Goal: Task Accomplishment & Management: Manage account settings

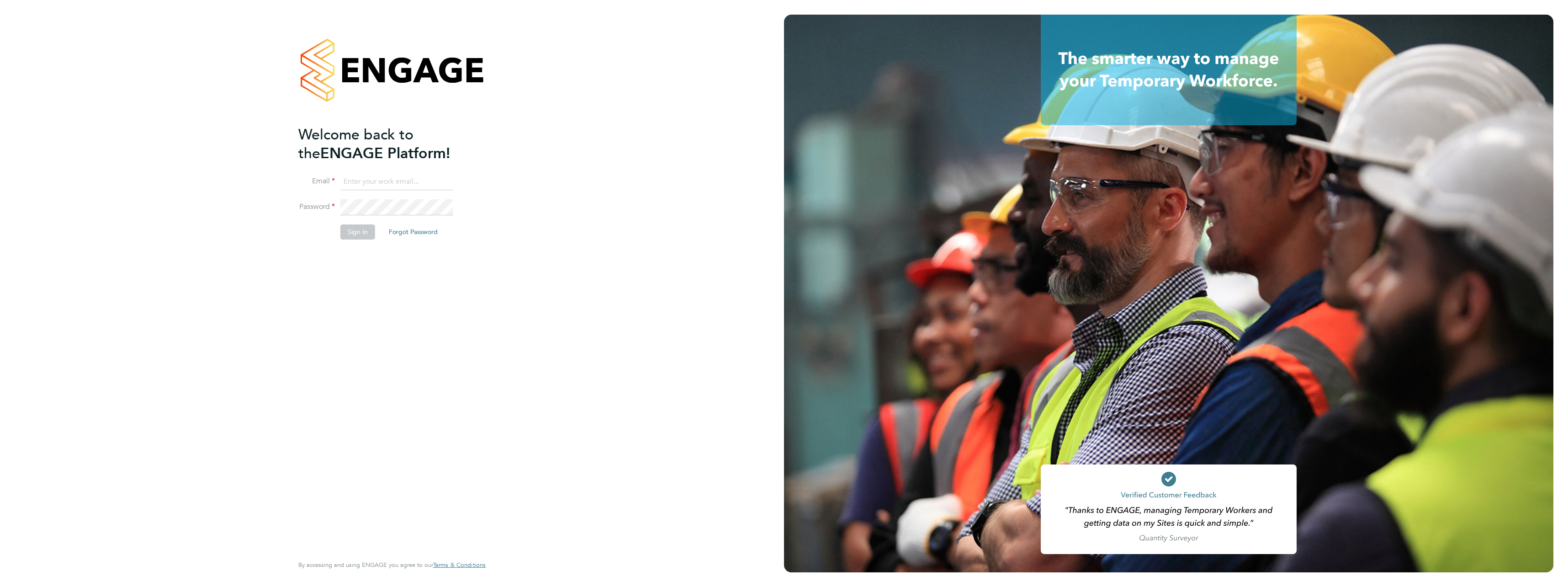
type input "craig.milner@vistry.co.uk"
click at [365, 245] on li "Sign In Forgot Password" at bounding box center [387, 236] width 178 height 24
click at [362, 237] on button "Sign In" at bounding box center [357, 232] width 35 height 15
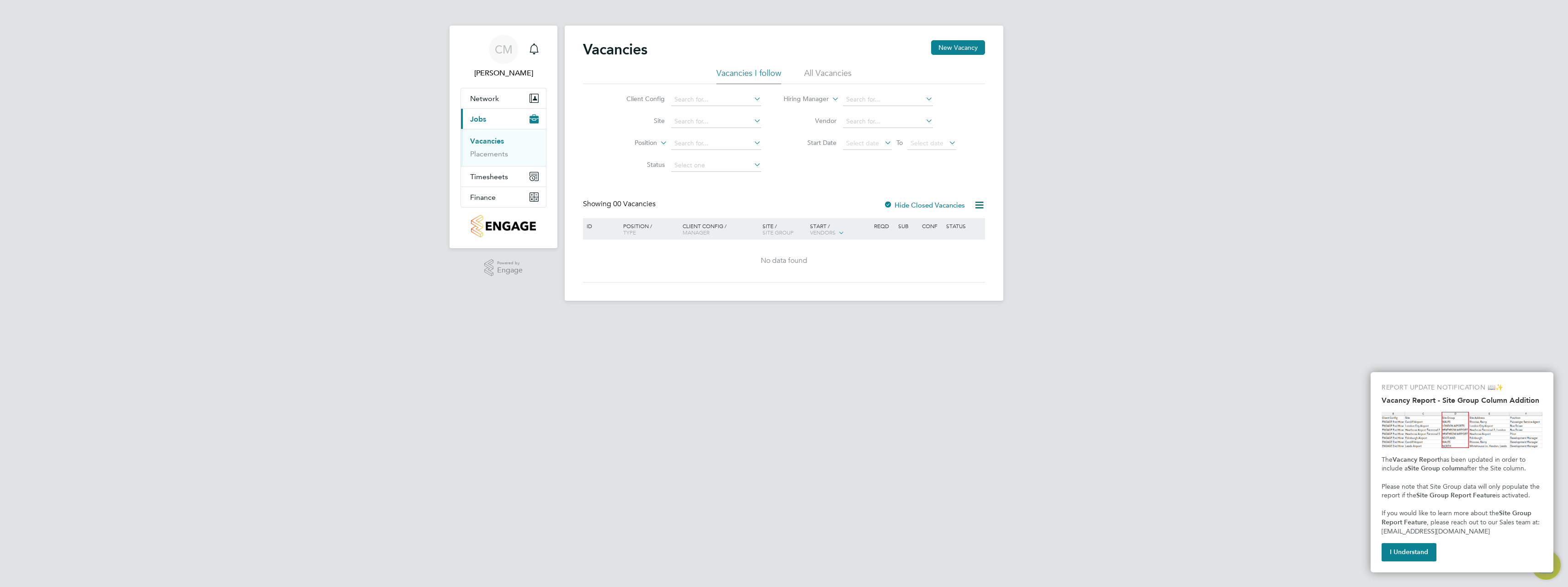
drag, startPoint x: 1423, startPoint y: 549, endPoint x: 1412, endPoint y: 547, distance: 11.2
click at [1424, 549] on button "I Understand" at bounding box center [1409, 552] width 55 height 18
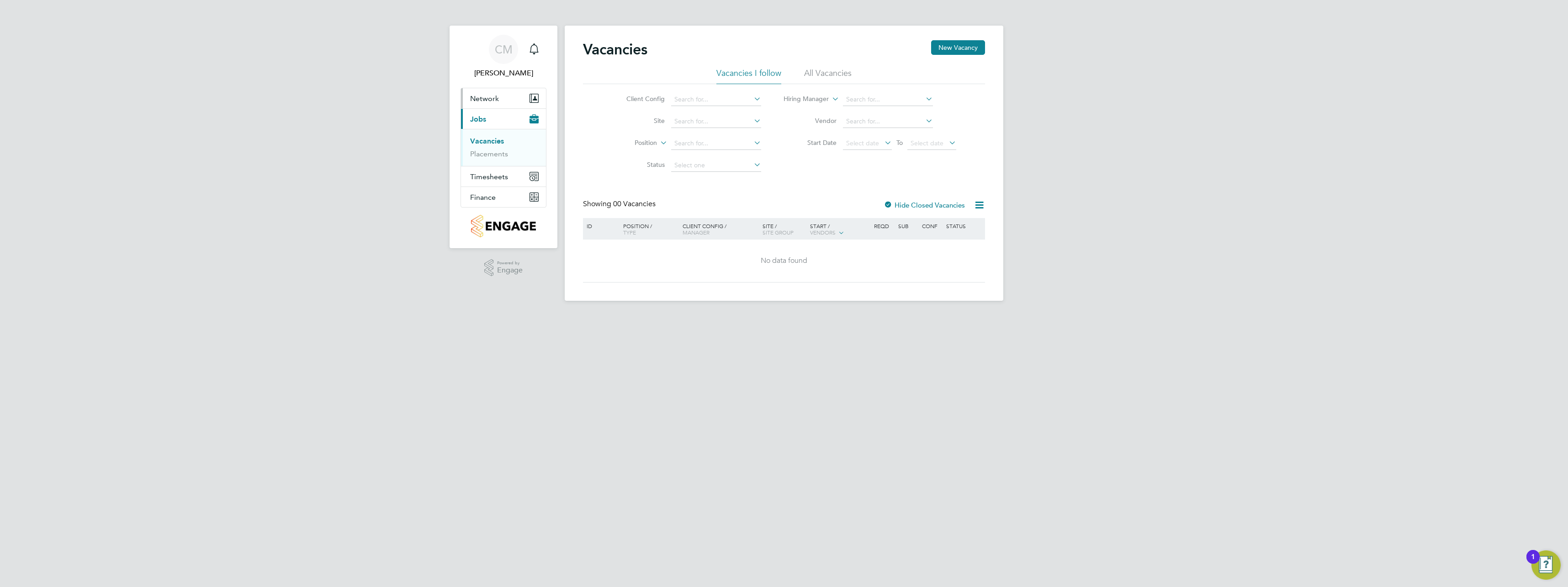
click at [478, 98] on span "Network" at bounding box center [484, 99] width 29 height 9
click at [488, 102] on span "Network" at bounding box center [484, 99] width 29 height 9
click at [479, 122] on span "Jobs" at bounding box center [478, 119] width 16 height 9
click at [494, 142] on link "Vacancies" at bounding box center [487, 141] width 34 height 9
click at [752, 124] on icon at bounding box center [752, 121] width 0 height 13
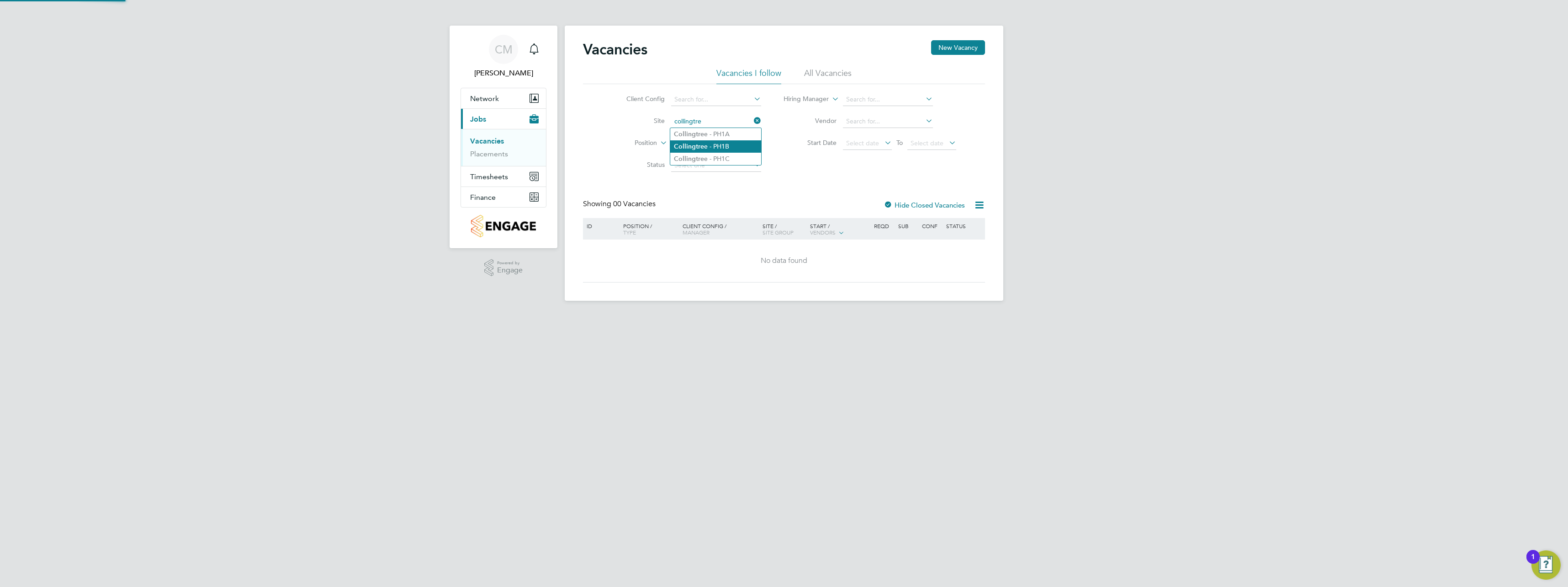
click at [738, 151] on li "Collingtre e - PH1B" at bounding box center [715, 146] width 91 height 12
type input "Collingtree - PH1B"
click at [749, 122] on input at bounding box center [716, 121] width 90 height 13
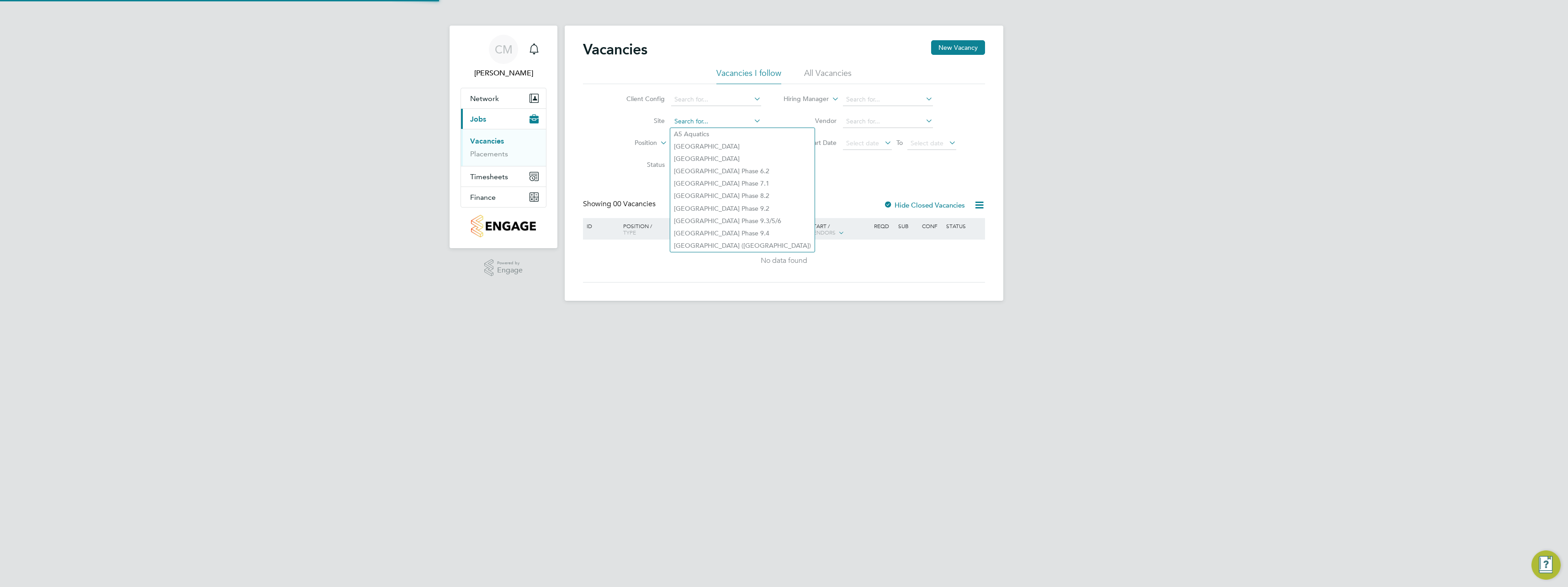
click at [718, 127] on input at bounding box center [716, 121] width 90 height 13
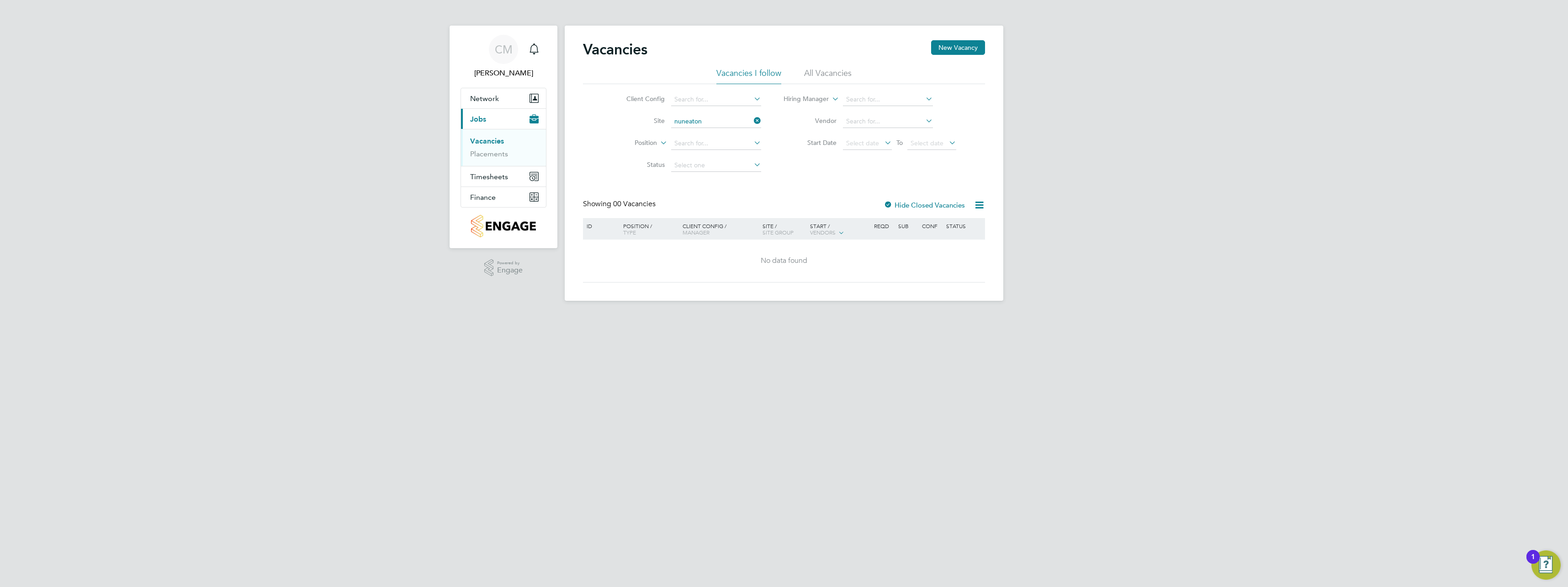
click at [724, 155] on li "Nuneaton ([GEOGRAPHIC_DATA])" at bounding box center [723, 158] width 107 height 12
type input "Nuneaton ([GEOGRAPHIC_DATA])"
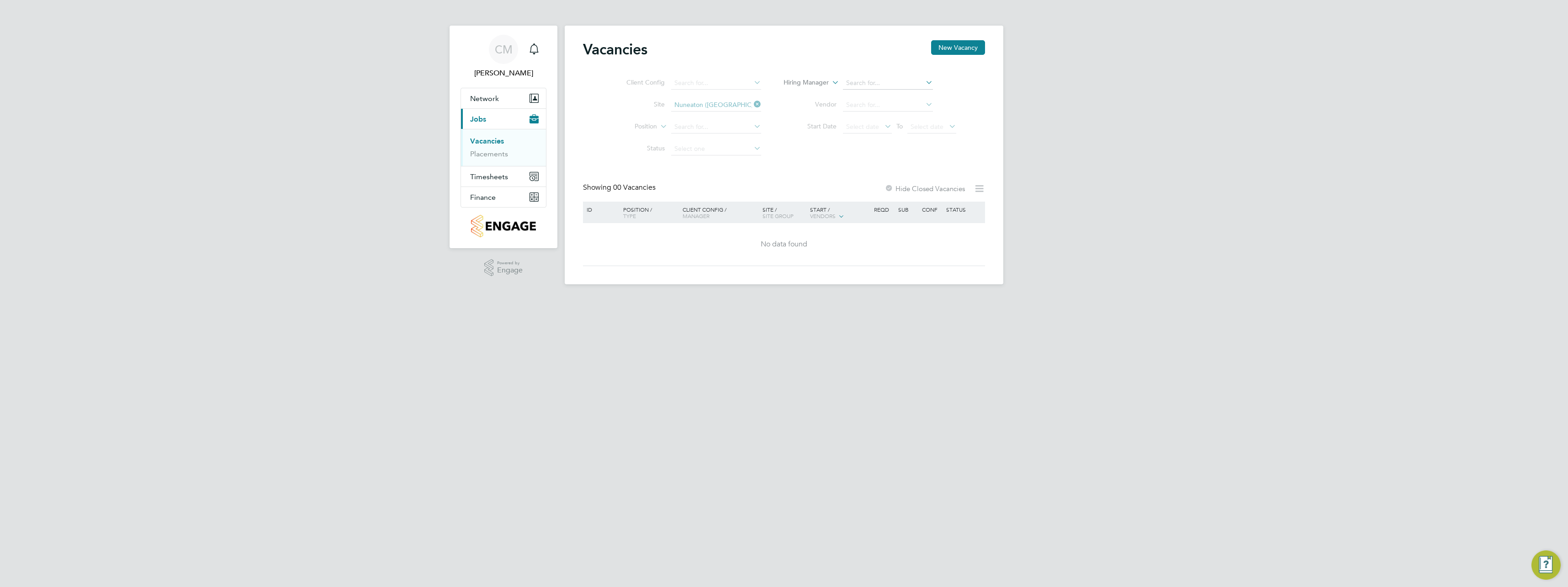
click at [1171, 166] on div "CM [PERSON_NAME] Notifications Applications: Network Team Members Sites Workers…" at bounding box center [784, 149] width 1568 height 299
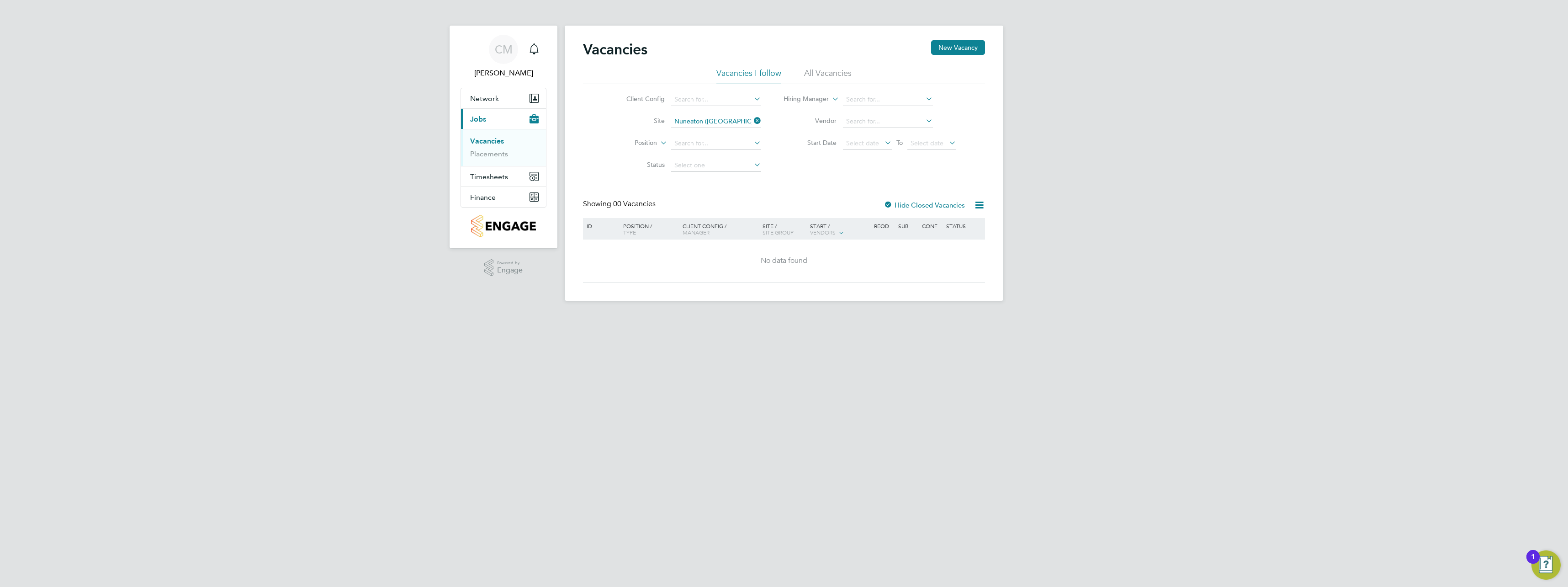
click at [818, 76] on li "All Vacancies" at bounding box center [828, 76] width 47 height 16
click at [966, 51] on button "New Vacancy" at bounding box center [958, 47] width 54 height 15
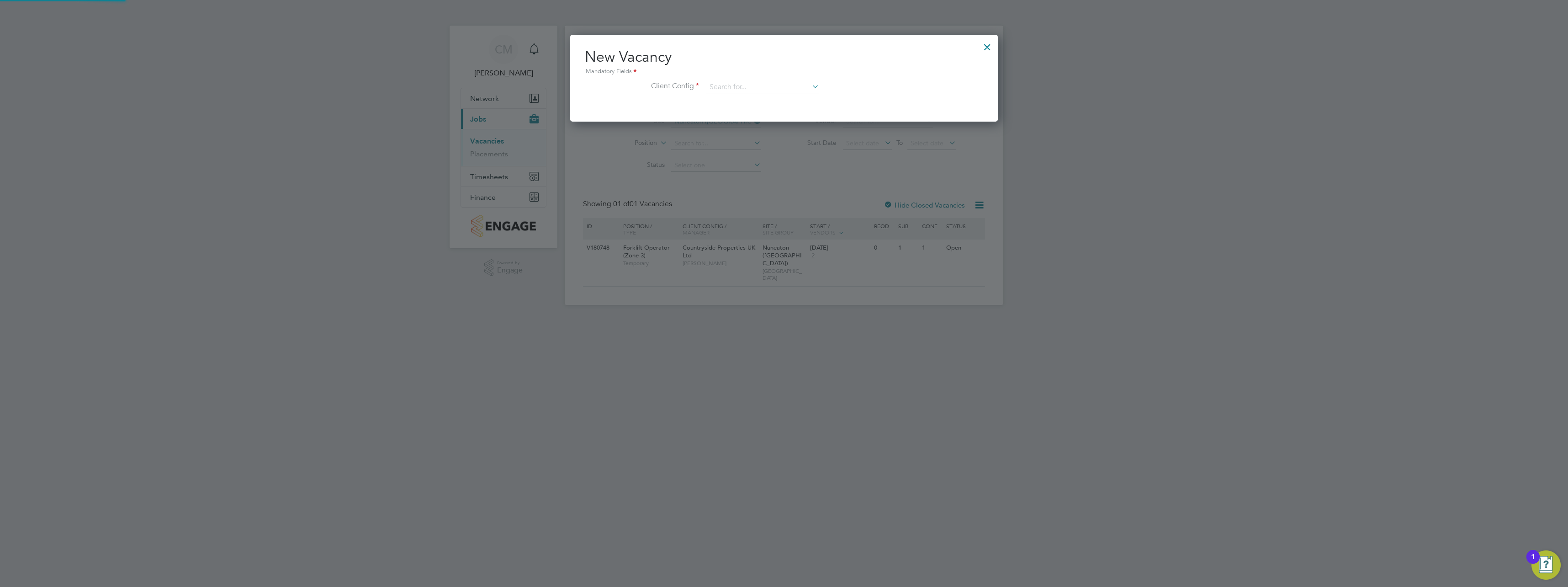
scroll to position [87, 428]
drag, startPoint x: 983, startPoint y: 54, endPoint x: 987, endPoint y: 49, distance: 6.4
click at [983, 53] on div at bounding box center [987, 44] width 16 height 16
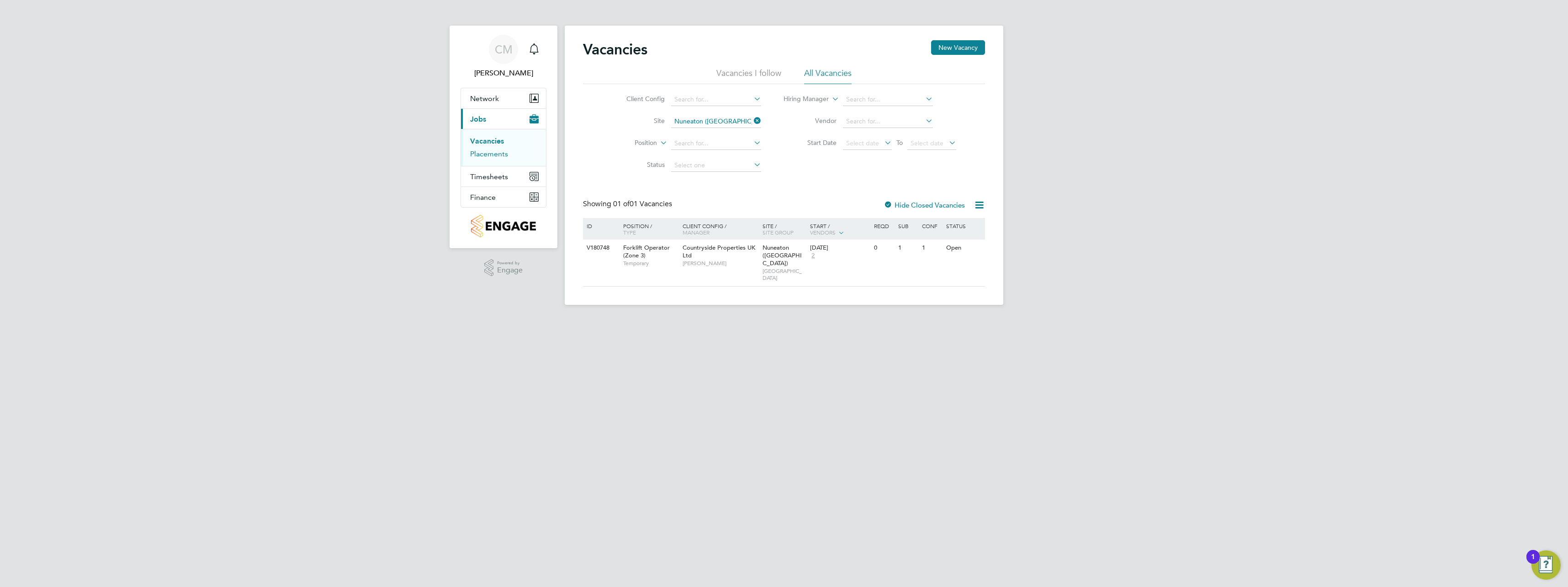
click at [494, 156] on link "Placements" at bounding box center [489, 153] width 38 height 9
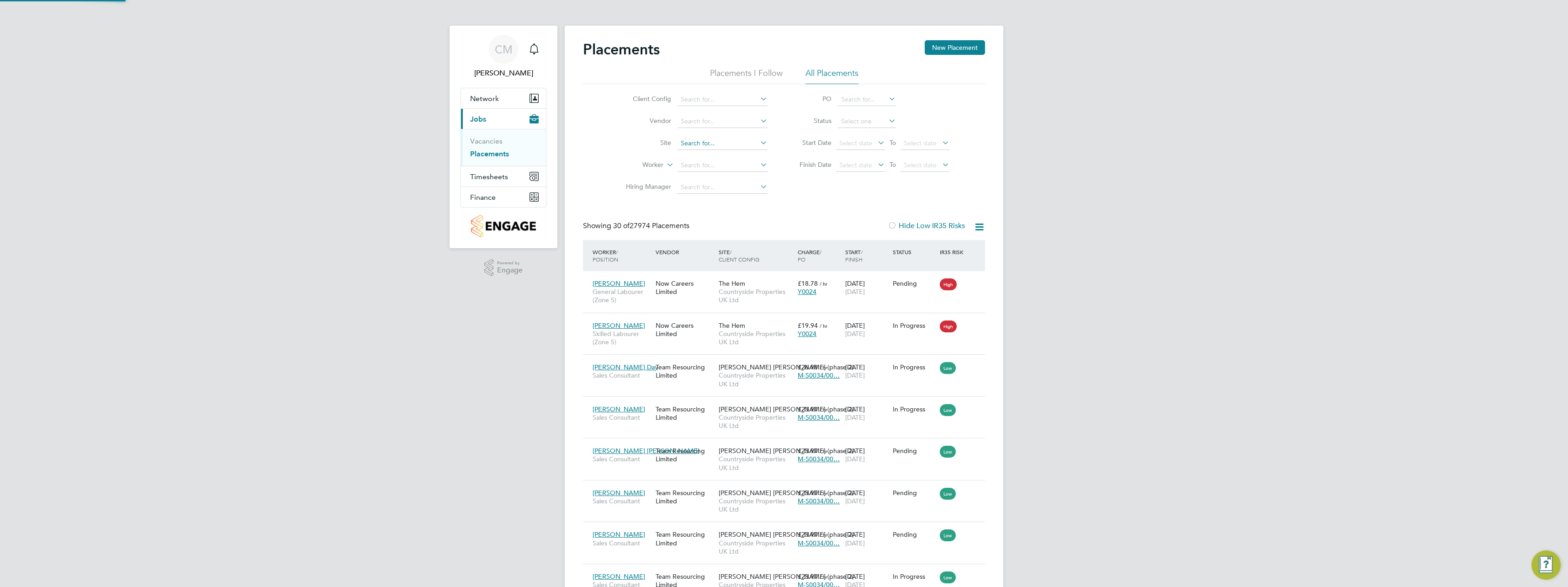
click at [750, 144] on input at bounding box center [723, 143] width 90 height 13
click at [738, 166] on li "Collingtree - PH1B" at bounding box center [722, 168] width 91 height 12
type input "Collingtree - PH1B"
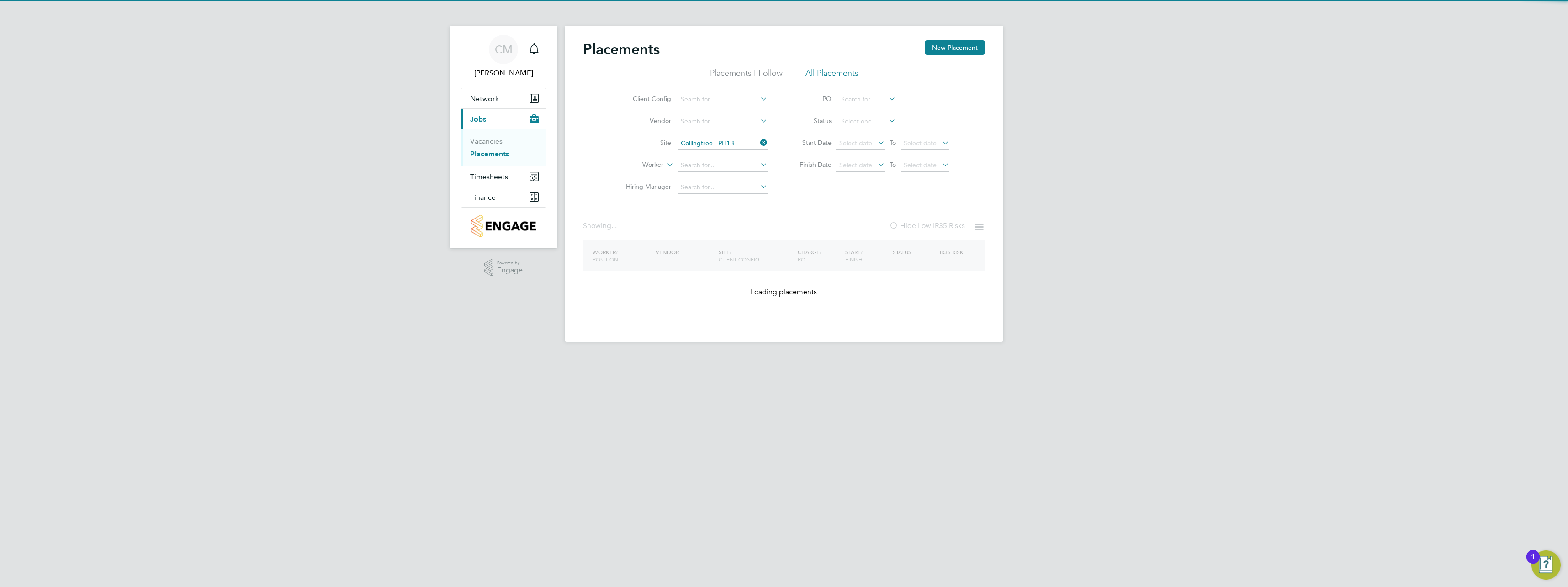
click at [1142, 190] on div "CM [PERSON_NAME] Notifications Applications: Network Team Members Sites Workers…" at bounding box center [784, 178] width 1568 height 356
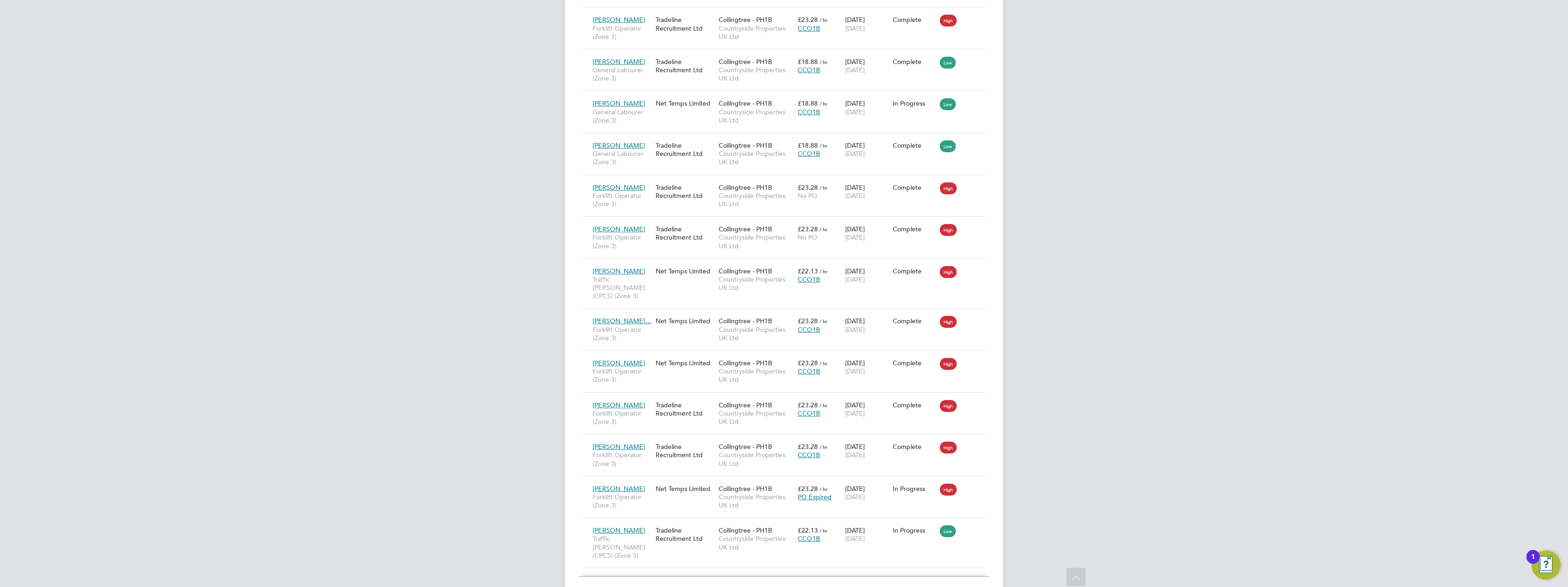
click at [808, 572] on div "Show 30 more" at bounding box center [784, 583] width 411 height 23
click at [800, 586] on span "Show 30 more" at bounding box center [791, 590] width 40 height 9
